Goal: Task Accomplishment & Management: Manage account settings

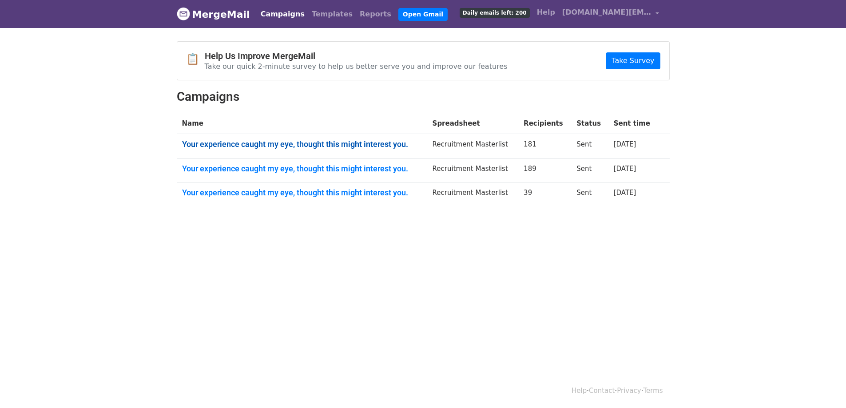
click at [287, 141] on link "Your experience caught my eye, thought this might interest you." at bounding box center [302, 144] width 240 height 10
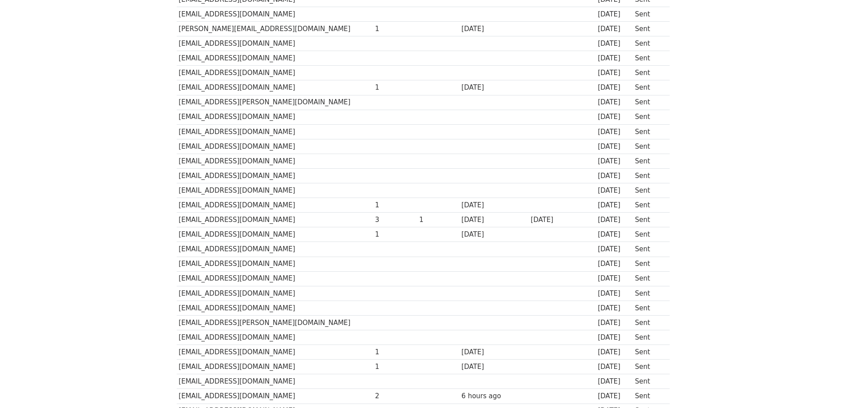
scroll to position [1679, 0]
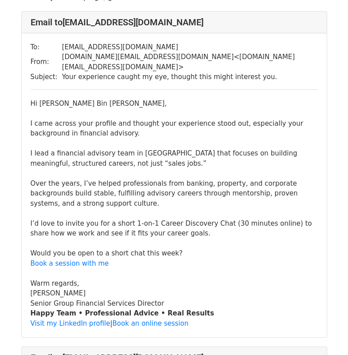
scroll to position [89, 0]
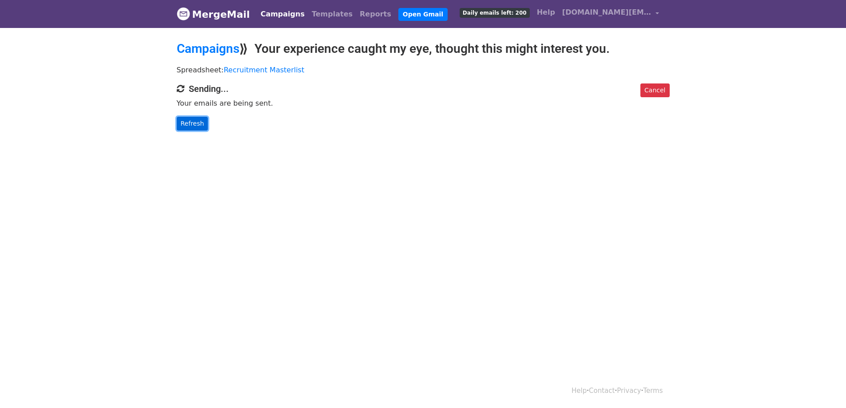
click at [192, 122] on link "Refresh" at bounding box center [193, 124] width 32 height 14
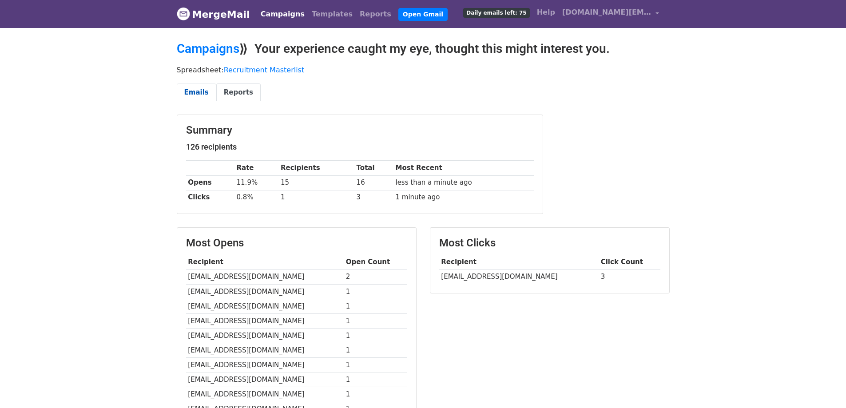
click at [198, 90] on link "Emails" at bounding box center [197, 92] width 40 height 18
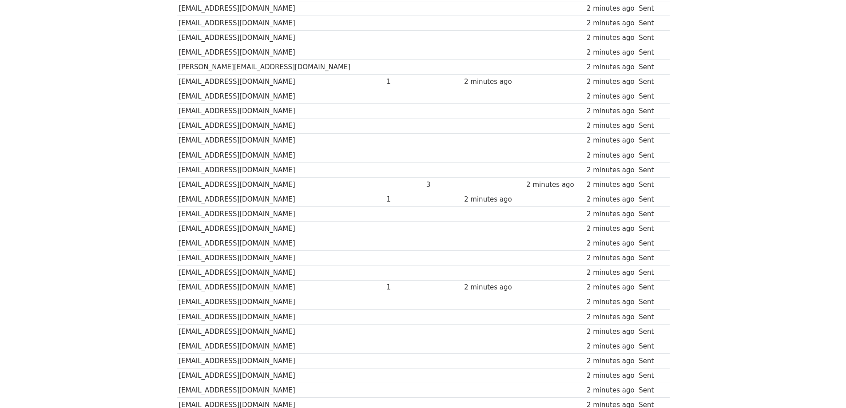
scroll to position [1670, 0]
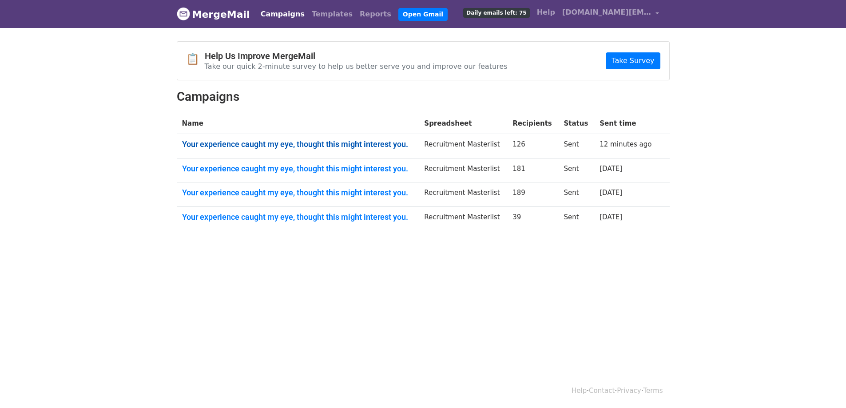
click at [300, 146] on link "Your experience caught my eye, thought this might interest you." at bounding box center [298, 144] width 232 height 10
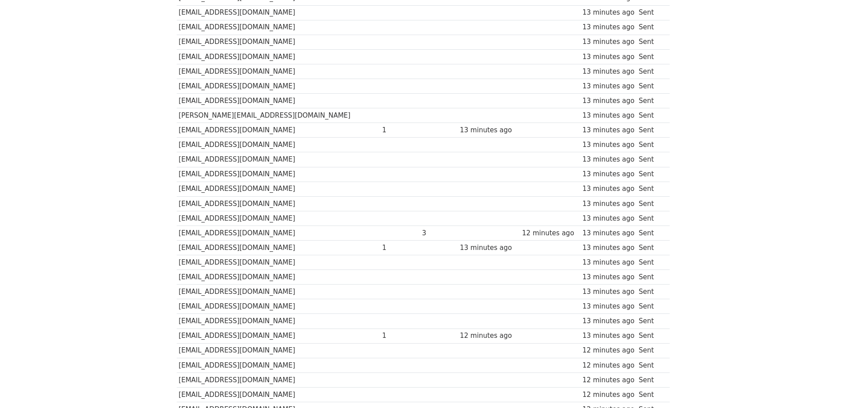
scroll to position [1670, 0]
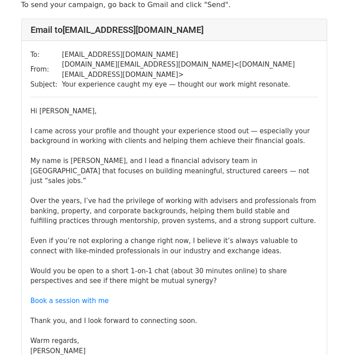
scroll to position [44, 0]
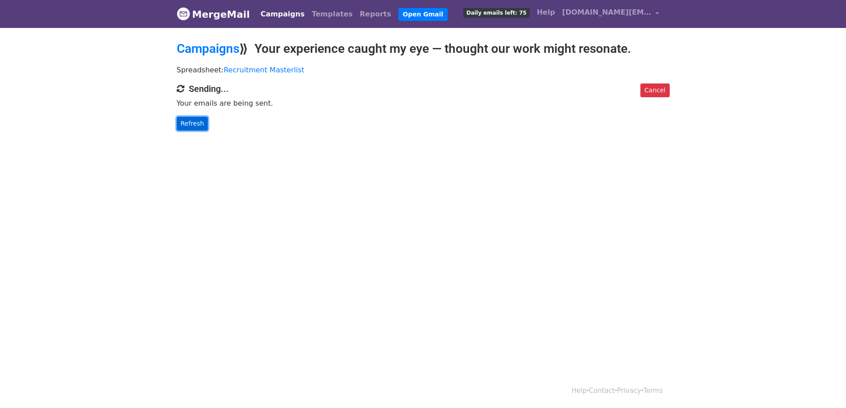
click at [191, 127] on link "Refresh" at bounding box center [193, 124] width 32 height 14
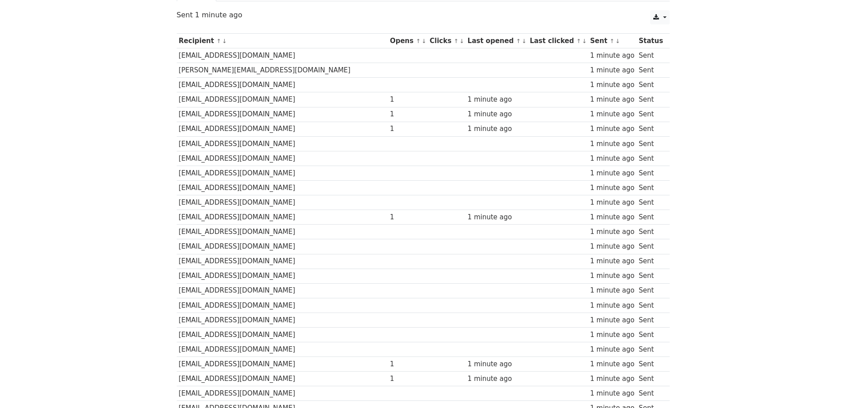
scroll to position [44, 0]
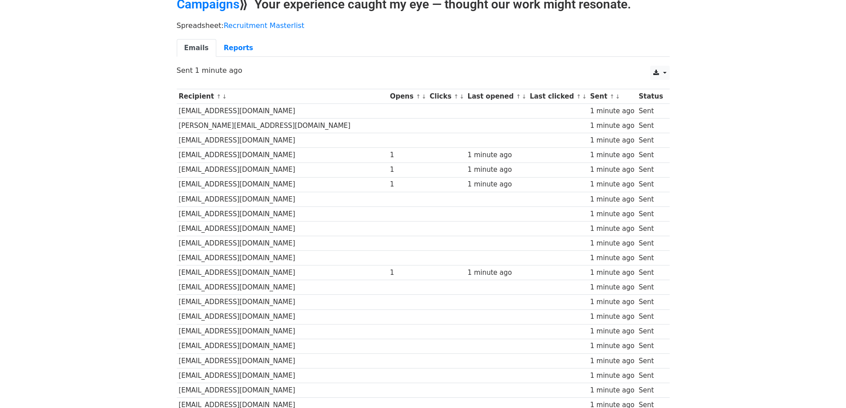
click at [388, 100] on th "Opens ↑ ↓" at bounding box center [408, 96] width 40 height 15
click at [388, 97] on th "Opens ↑ ↓" at bounding box center [408, 96] width 40 height 15
click at [421, 97] on link "↓" at bounding box center [423, 96] width 5 height 7
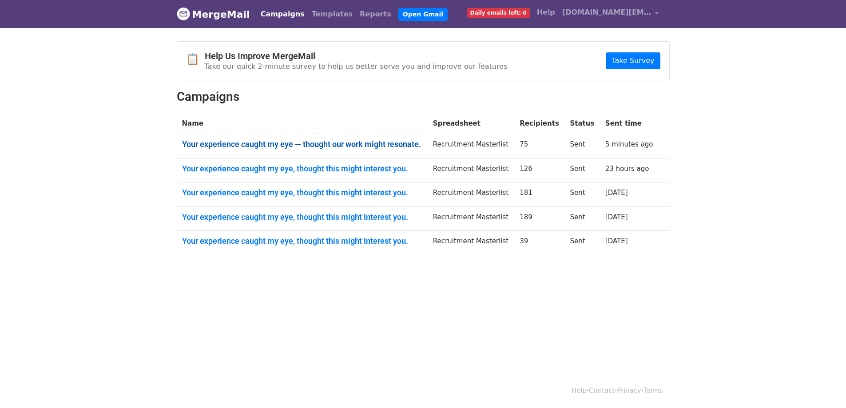
click at [271, 141] on link "Your experience caught my eye — thought our work might resonate." at bounding box center [302, 144] width 240 height 10
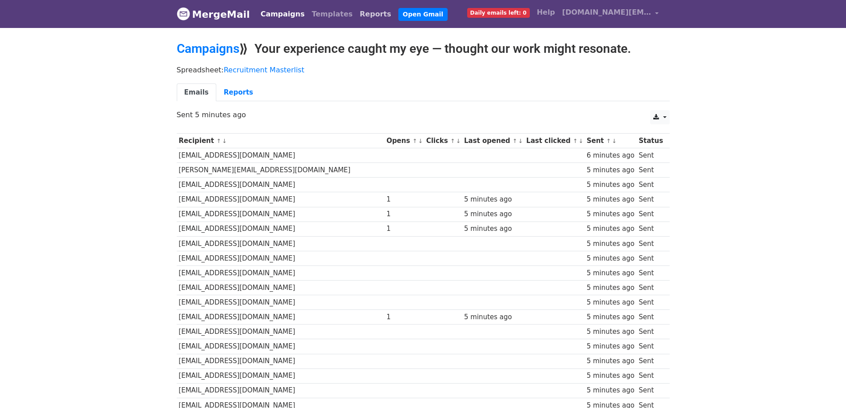
click at [356, 14] on link "Reports" at bounding box center [375, 14] width 39 height 18
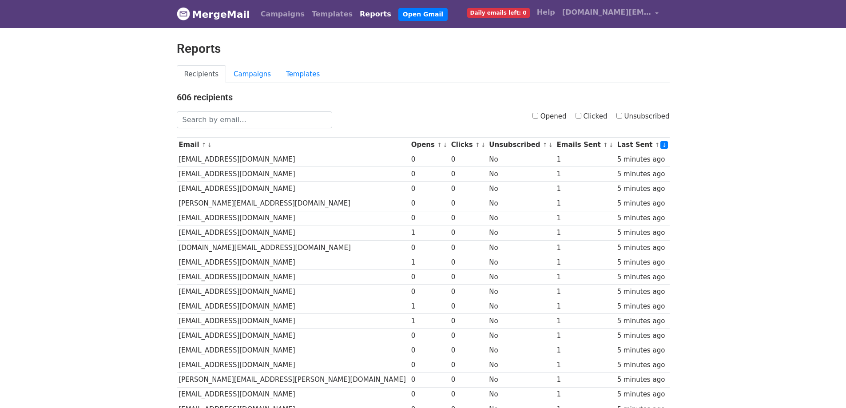
click at [581, 116] on input "Clicked" at bounding box center [578, 116] width 6 height 6
checkbox input "true"
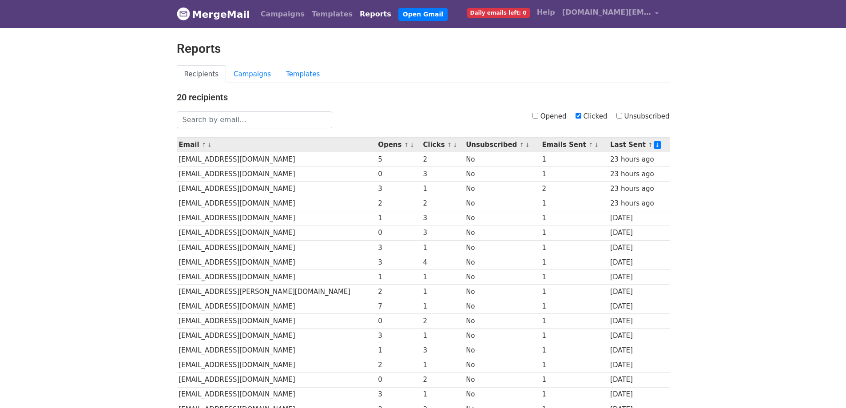
click at [453, 142] on link "↓" at bounding box center [455, 145] width 5 height 7
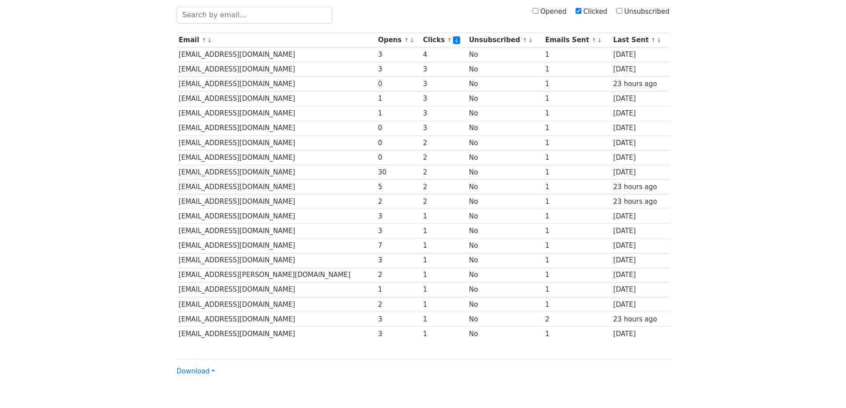
scroll to position [89, 0]
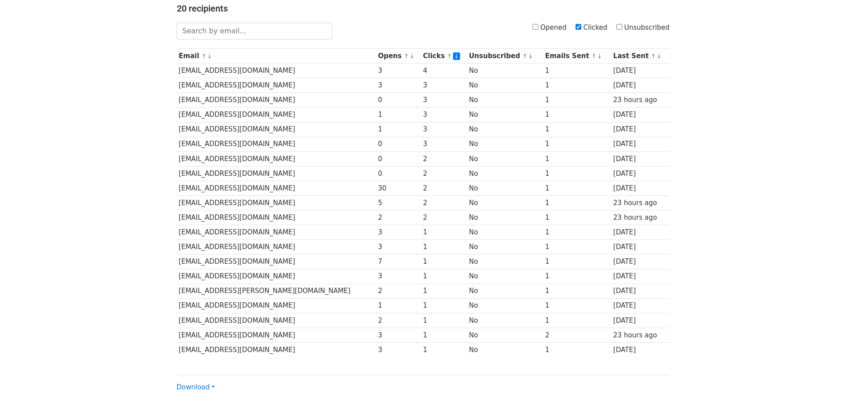
click at [119, 85] on body "MergeMail Campaigns Templates Reports Open Gmail Daily emails left: 0 Help bril…" at bounding box center [423, 169] width 846 height 517
click at [125, 79] on body "MergeMail Campaigns Templates Reports Open Gmail Daily emails left: 0 Help bril…" at bounding box center [423, 169] width 846 height 517
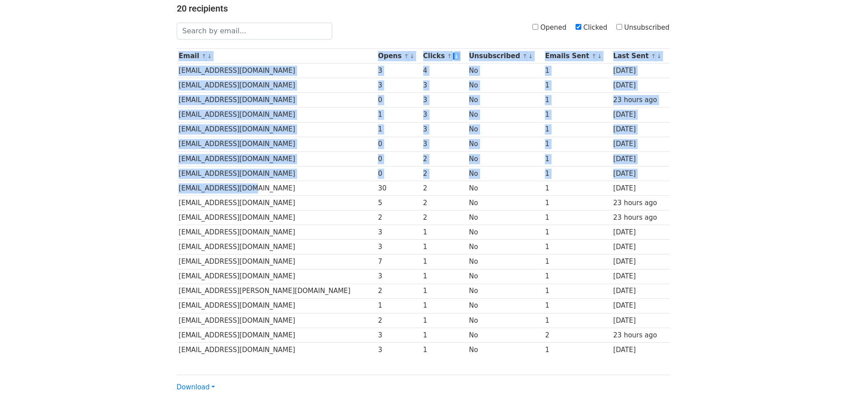
drag, startPoint x: 252, startPoint y: 190, endPoint x: 173, endPoint y: 187, distance: 78.6
click at [173, 187] on div "20 recipients Opened Clicked Unsubscribed Email ↑ ↓ Opens ↑ ↓ Clicks ↑ ↓ Unsubs…" at bounding box center [423, 197] width 506 height 389
click at [176, 188] on div "20 recipients Opened Clicked Unsubscribed Email ↑ ↓ Opens ↑ ↓ Clicks ↑ ↓ Unsubs…" at bounding box center [423, 197] width 506 height 389
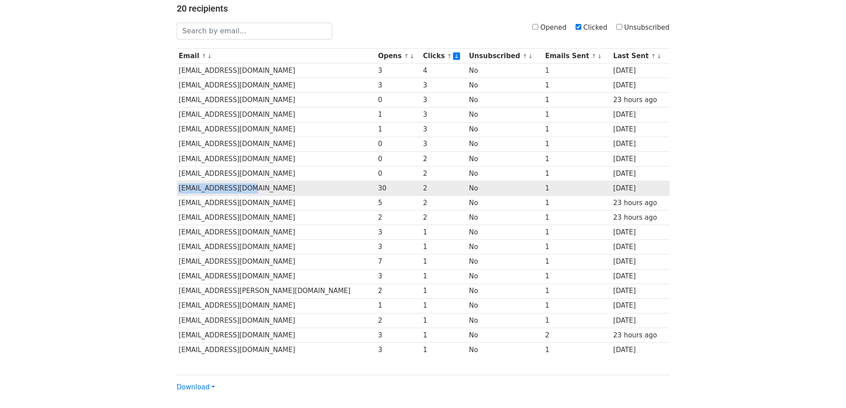
drag, startPoint x: 179, startPoint y: 189, endPoint x: 255, endPoint y: 193, distance: 75.6
click at [255, 193] on td "eugenew4u@gmail.com" at bounding box center [276, 188] width 199 height 15
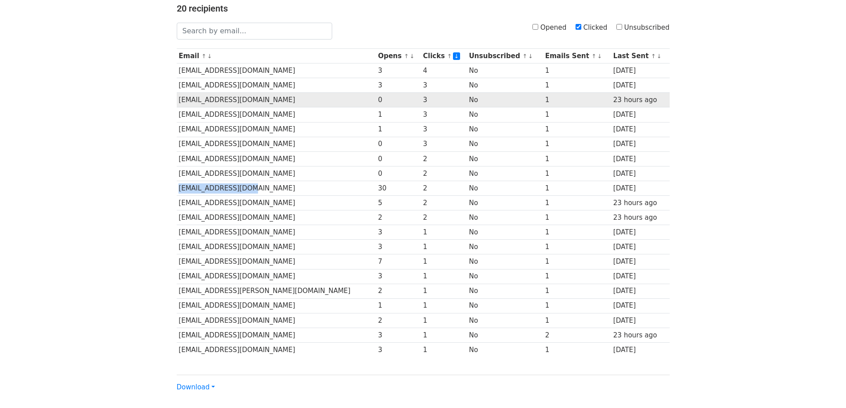
copy td "eugenew4u@gmail.com"
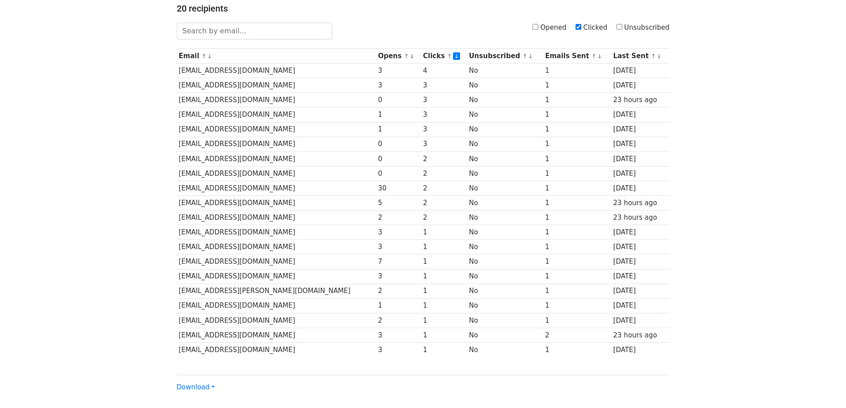
click at [118, 161] on body "MergeMail Campaigns Templates Reports Open Gmail Daily emails left: 0 Help bril…" at bounding box center [423, 169] width 846 height 517
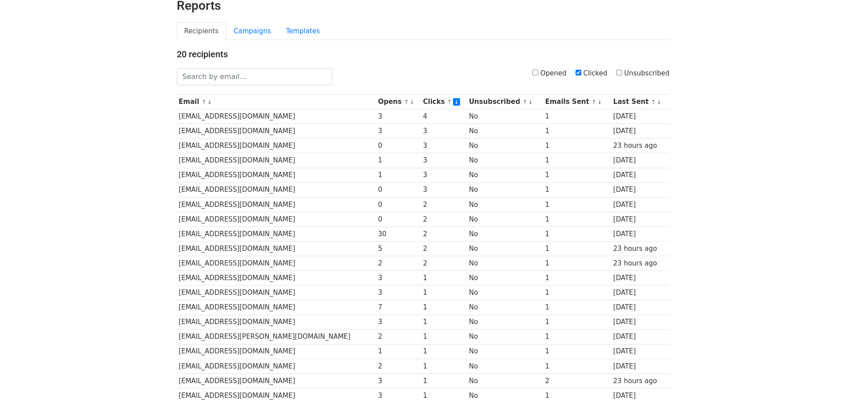
scroll to position [0, 0]
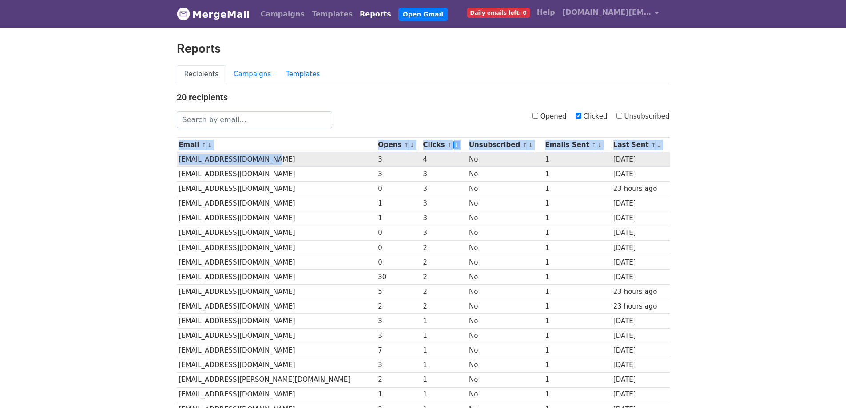
drag, startPoint x: 176, startPoint y: 160, endPoint x: 291, endPoint y: 162, distance: 115.0
click at [291, 162] on div "20 recipients Opened Clicked Unsubscribed Email ↑ ↓ Opens ↑ ↓ Clicks ↑ ↓ Unsubs…" at bounding box center [423, 286] width 506 height 389
click at [272, 162] on td "paulinewong2502@yahoo.com" at bounding box center [276, 159] width 199 height 15
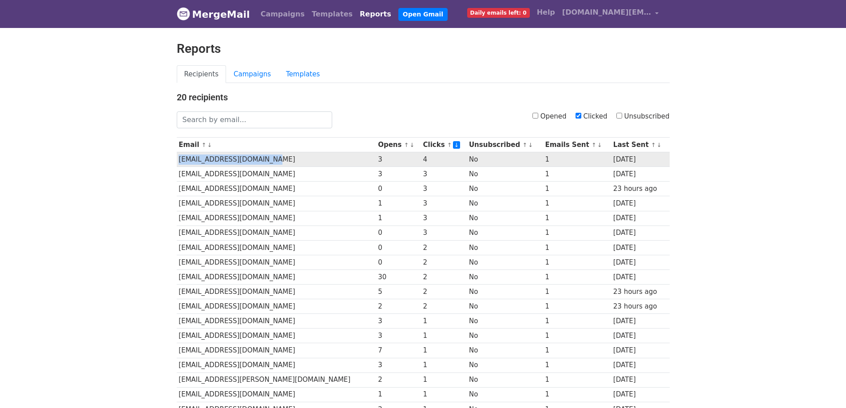
drag, startPoint x: 274, startPoint y: 160, endPoint x: 179, endPoint y: 165, distance: 94.7
click at [179, 165] on td "paulinewong2502@yahoo.com" at bounding box center [276, 159] width 199 height 15
copy td "paulinewong2502@yahoo.com"
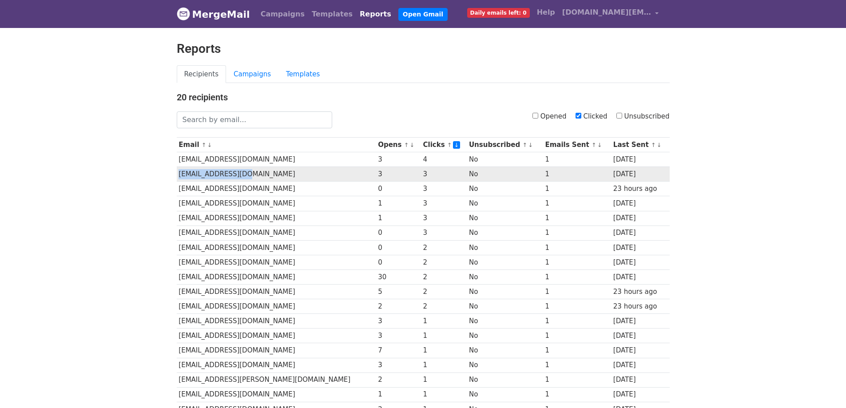
drag, startPoint x: 248, startPoint y: 175, endPoint x: 178, endPoint y: 176, distance: 69.3
click at [178, 176] on td "kimorang68@163.com" at bounding box center [276, 174] width 199 height 15
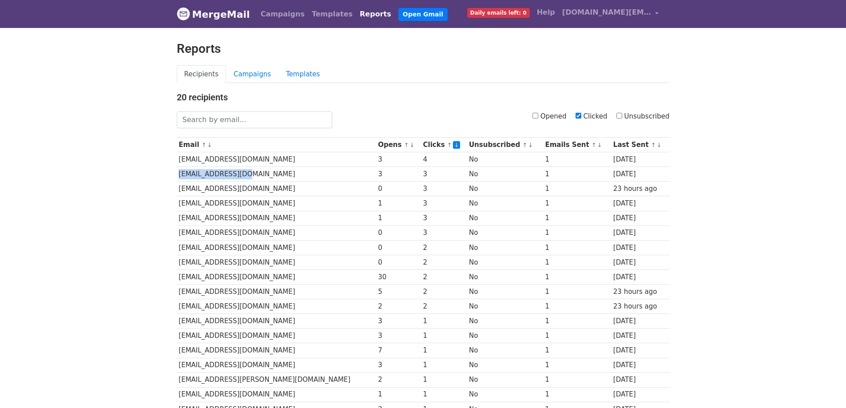
copy td "kimorang68@163.com"
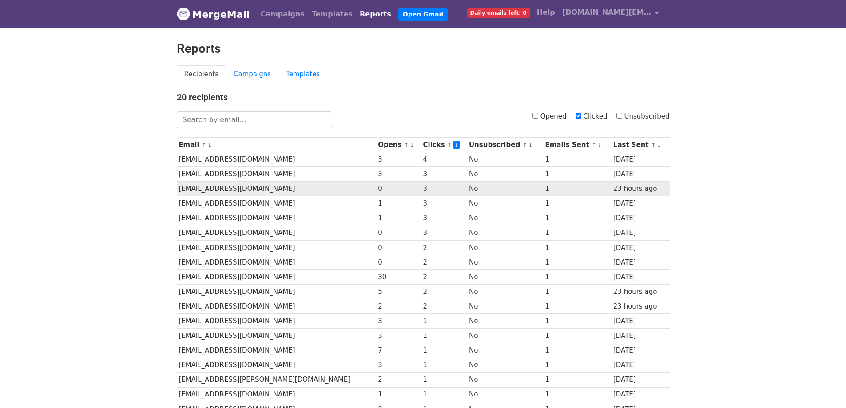
click at [247, 186] on td "mpelimkb@nus.edu.sg" at bounding box center [276, 189] width 199 height 15
drag, startPoint x: 254, startPoint y: 189, endPoint x: 178, endPoint y: 189, distance: 76.4
click at [178, 189] on td "mpelimkb@nus.edu.sg" at bounding box center [276, 189] width 199 height 15
copy td "mpelimkb@nus.edu.sg"
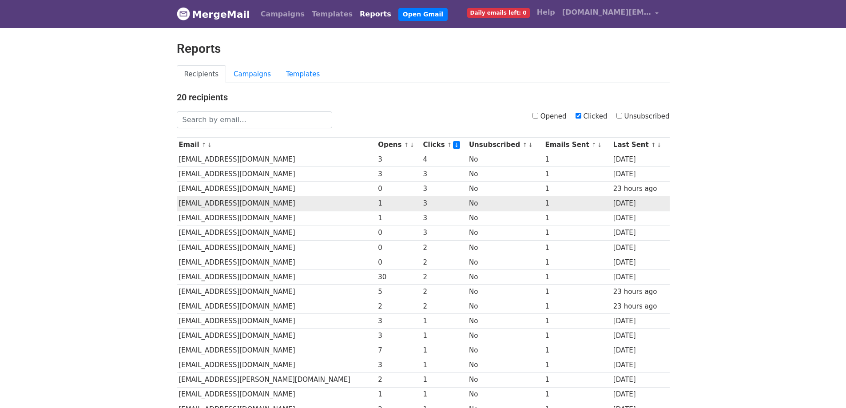
click at [253, 203] on td "qiaoping4@gmail.com" at bounding box center [276, 203] width 199 height 15
drag, startPoint x: 259, startPoint y: 202, endPoint x: 178, endPoint y: 206, distance: 80.9
click at [178, 206] on td "qiaoping4@gmail.com" at bounding box center [276, 203] width 199 height 15
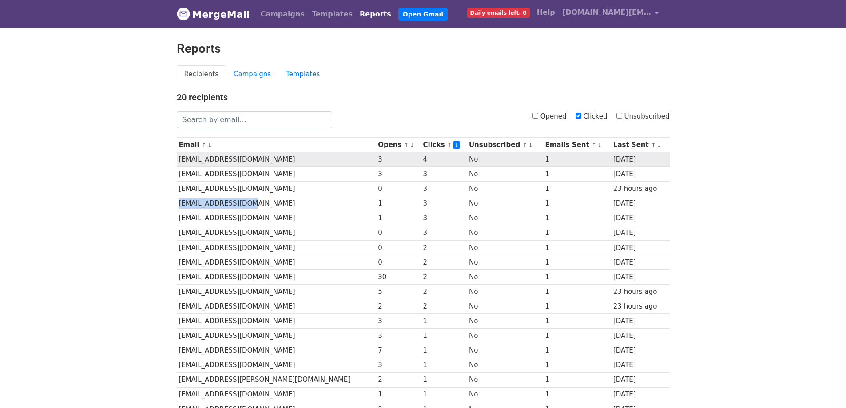
copy td "qiaoping4@gmail.com"
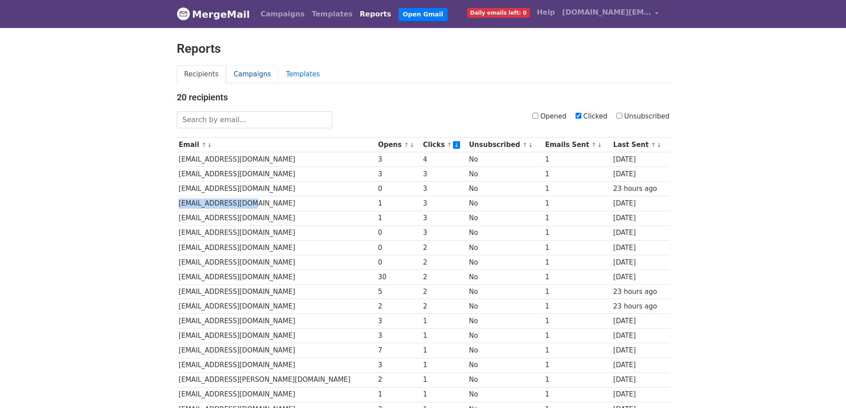
click at [237, 73] on link "Campaigns" at bounding box center [252, 74] width 52 height 18
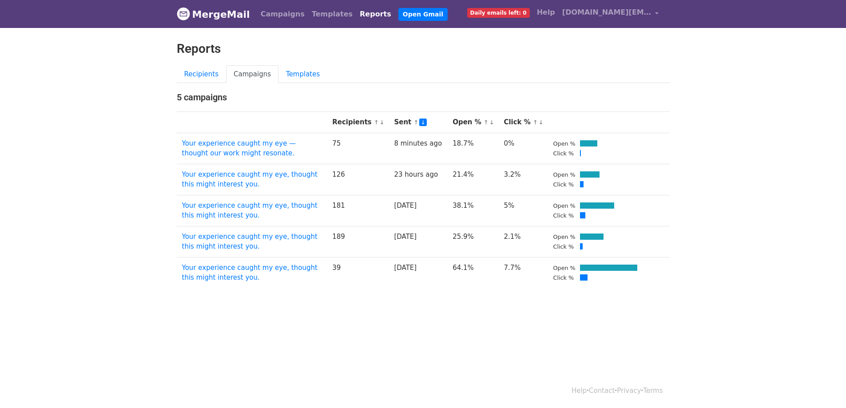
click at [342, 334] on html "MergeMail Campaigns Templates Reports Open Gmail Daily emails left: 0 Help bril…" at bounding box center [423, 204] width 846 height 408
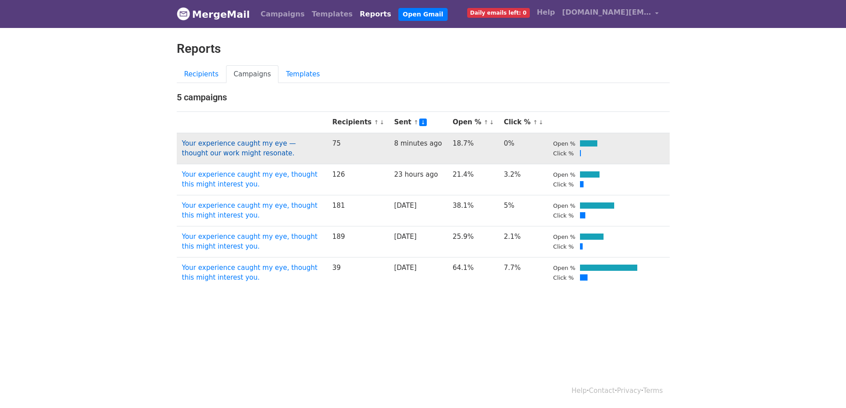
click at [281, 144] on link "Your experience caught my eye — thought our work might resonate." at bounding box center [239, 148] width 114 height 18
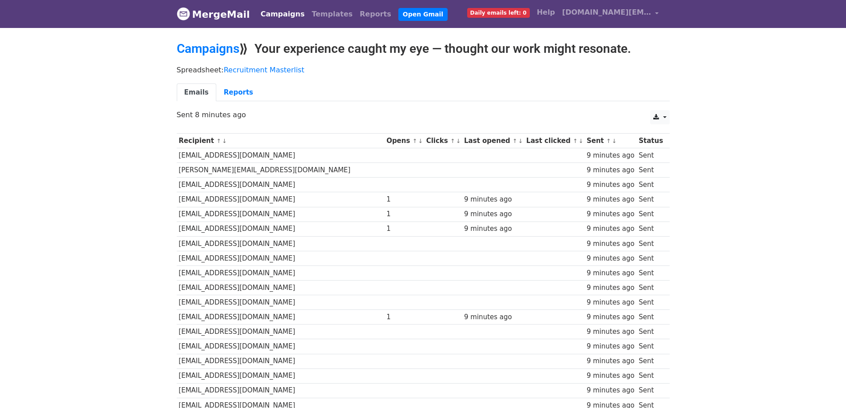
click at [450, 140] on small "↑ ↓" at bounding box center [454, 141] width 9 height 7
click at [418, 140] on link "↓" at bounding box center [420, 141] width 5 height 7
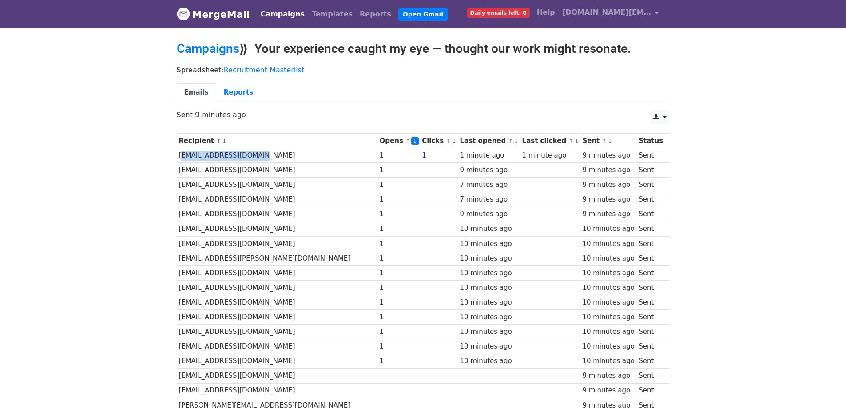
drag, startPoint x: 257, startPoint y: 154, endPoint x: 176, endPoint y: 158, distance: 80.4
click at [177, 158] on td "[EMAIL_ADDRESS][DOMAIN_NAME]" at bounding box center [277, 155] width 201 height 15
copy td "[EMAIL_ADDRESS][DOMAIN_NAME]"
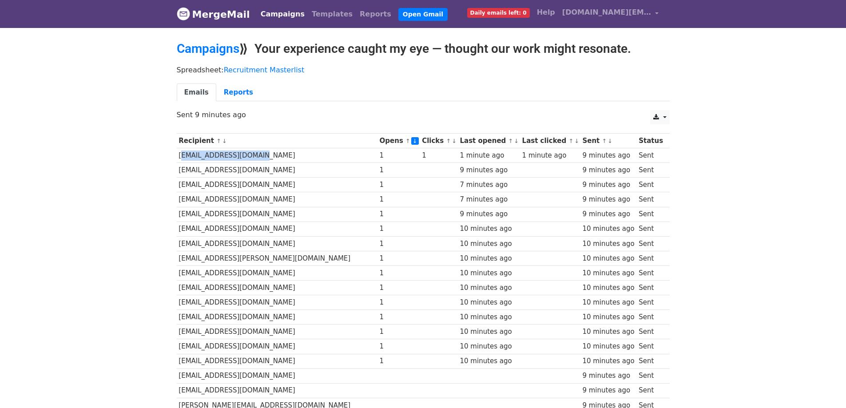
drag, startPoint x: 258, startPoint y: 156, endPoint x: 177, endPoint y: 161, distance: 80.9
click at [177, 161] on td "[EMAIL_ADDRESS][DOMAIN_NAME]" at bounding box center [277, 155] width 201 height 15
copy td "[EMAIL_ADDRESS][DOMAIN_NAME]"
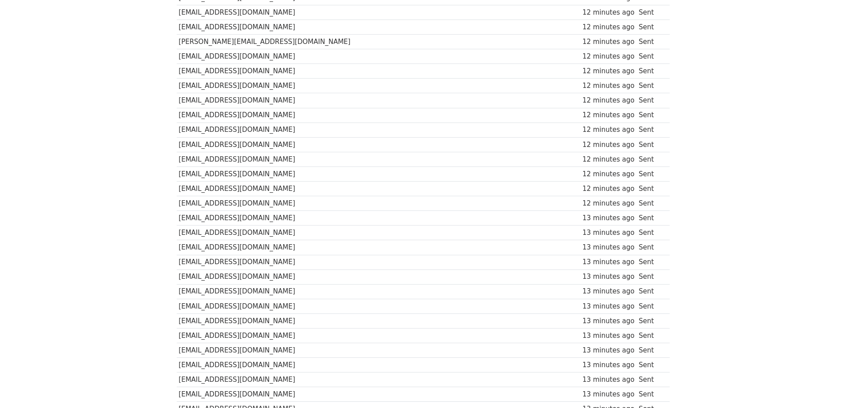
scroll to position [921, 0]
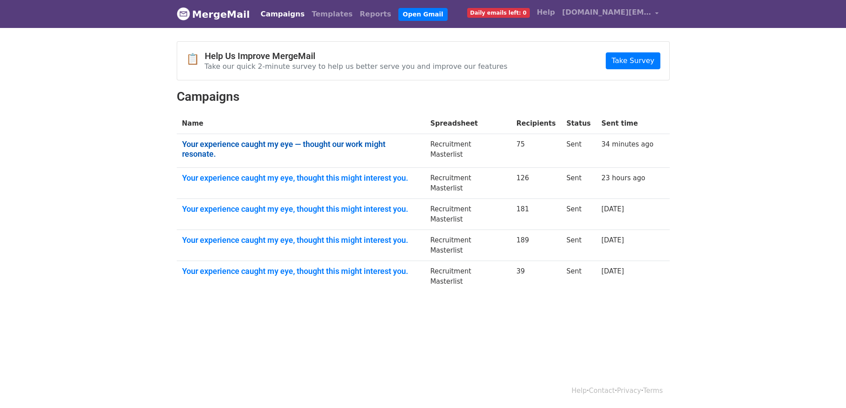
click at [290, 142] on link "Your experience caught my eye — thought our work might resonate." at bounding box center [300, 148] width 237 height 19
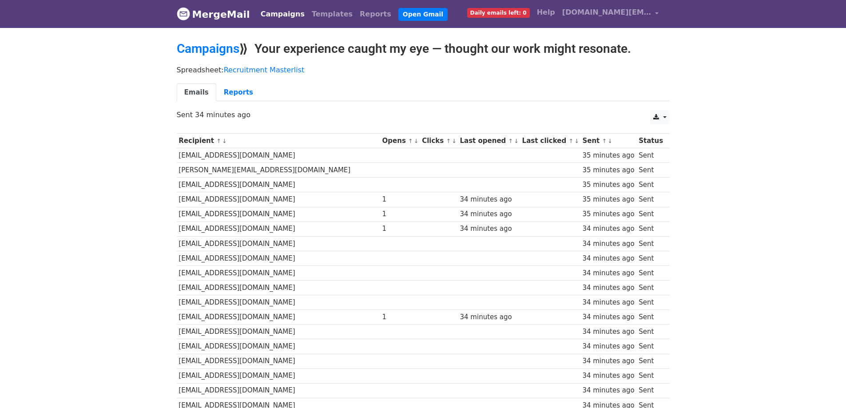
click at [414, 143] on link "↓" at bounding box center [416, 141] width 5 height 7
